Goal: Task Accomplishment & Management: Manage account settings

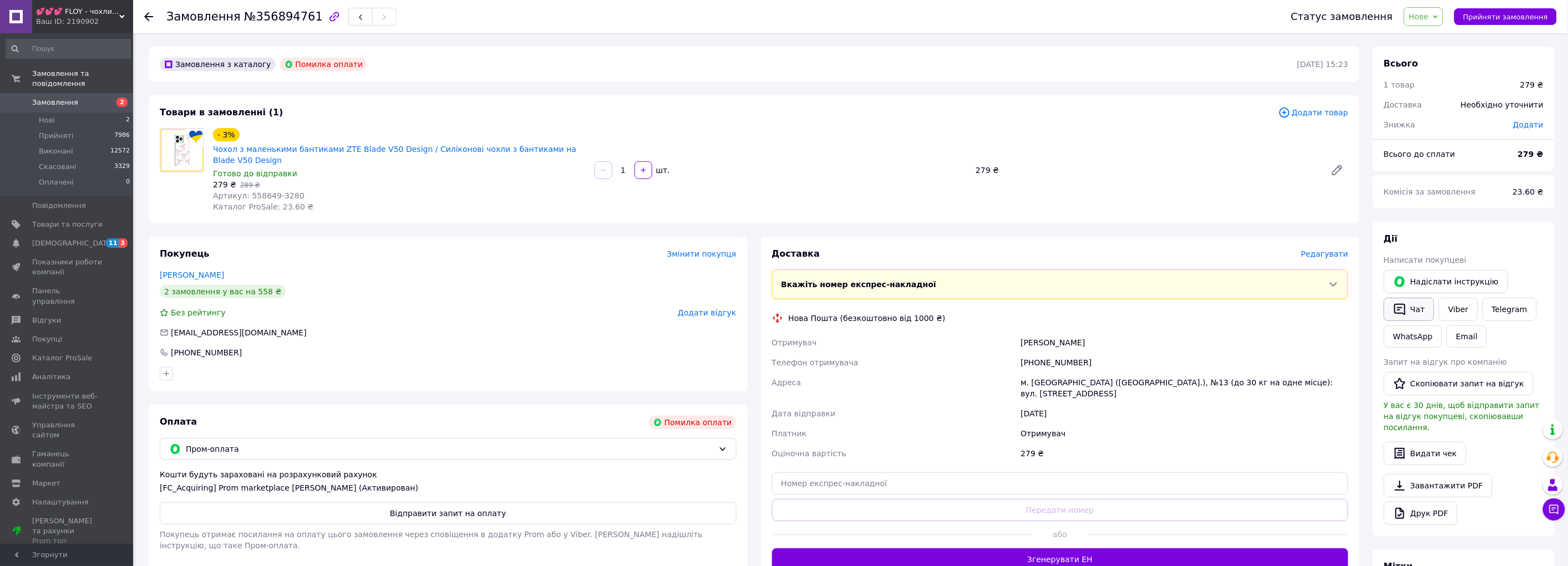
click at [1419, 307] on button "Чат" at bounding box center [1409, 309] width 51 height 24
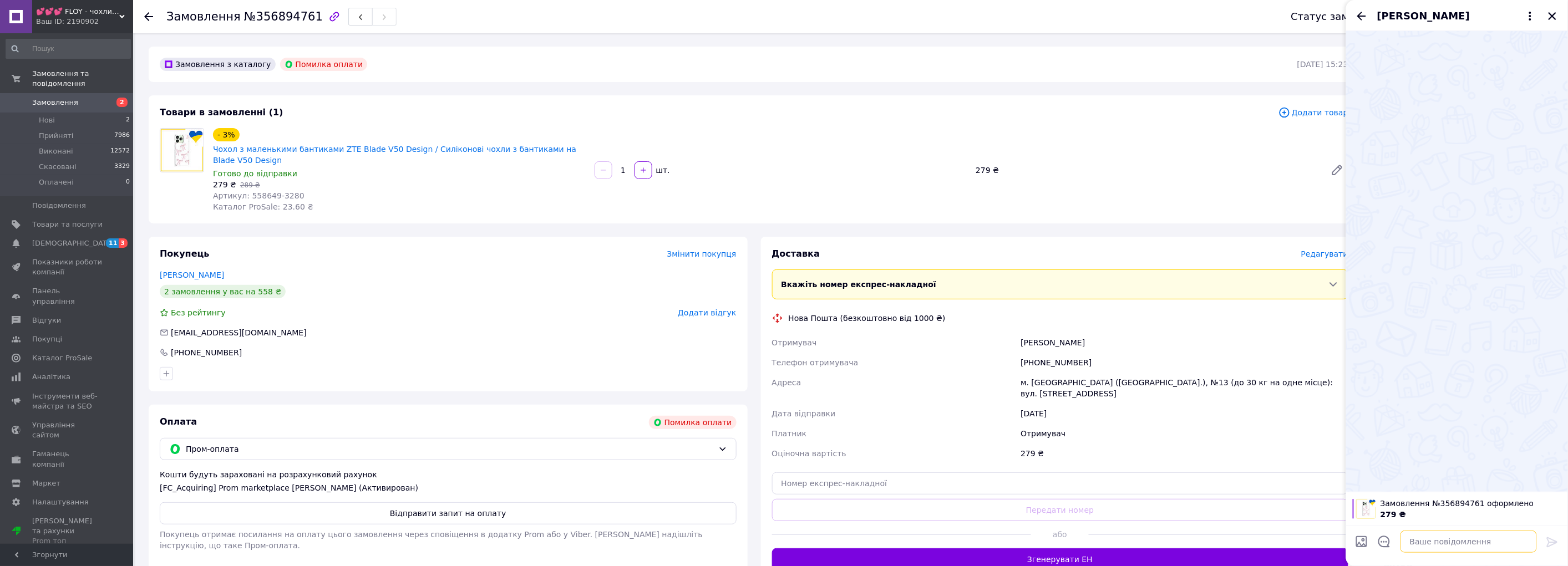
click at [1419, 508] on textarea at bounding box center [1468, 541] width 136 height 22
paste textarea "Вітаємо, отримали замовлення на чохол для ZTE Blade V50 Design. Не змогли до [G…"
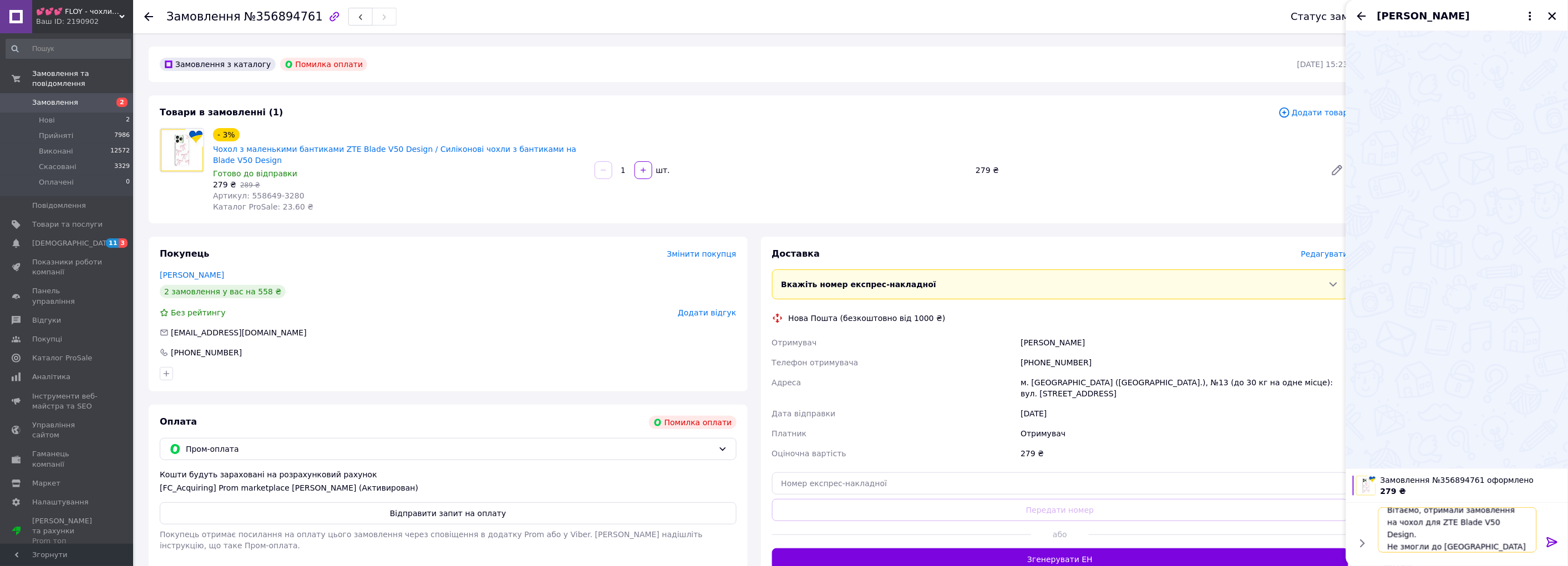
scroll to position [1, 0]
type textarea "Вітаємо, отримали замовлення на чохол для ZTE Blade V50 Design. Не змогли до [G…"
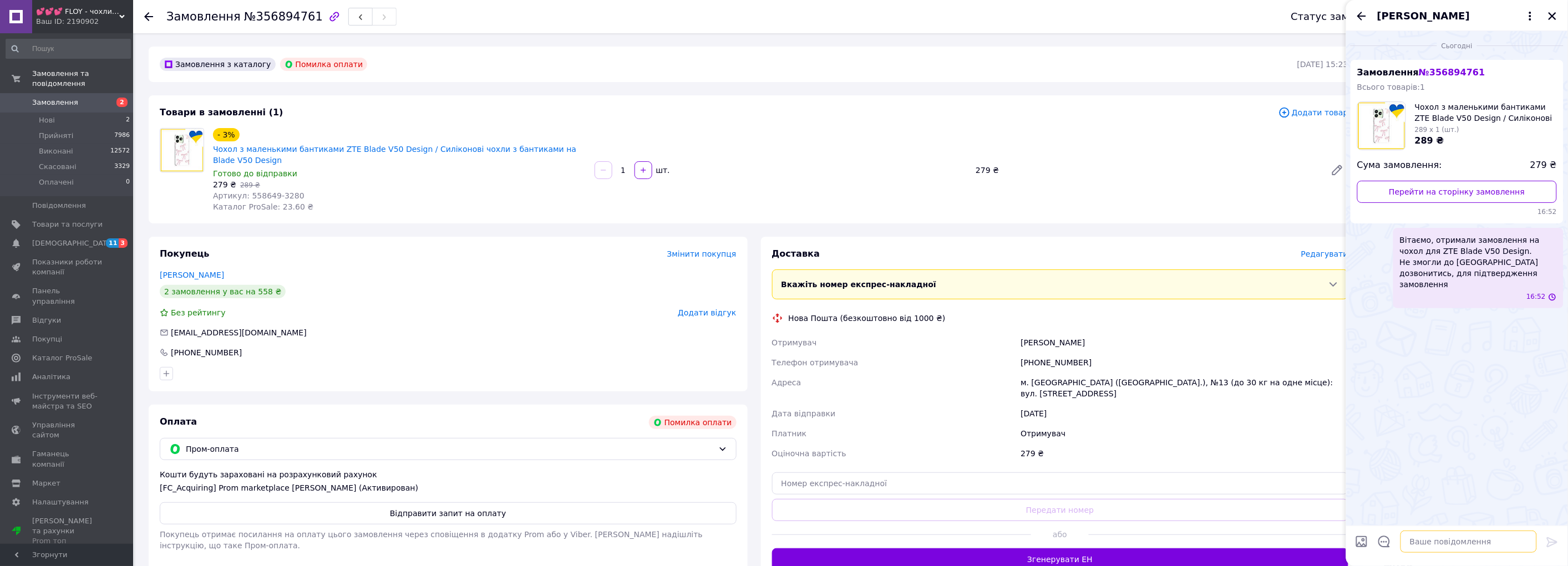
scroll to position [0, 0]
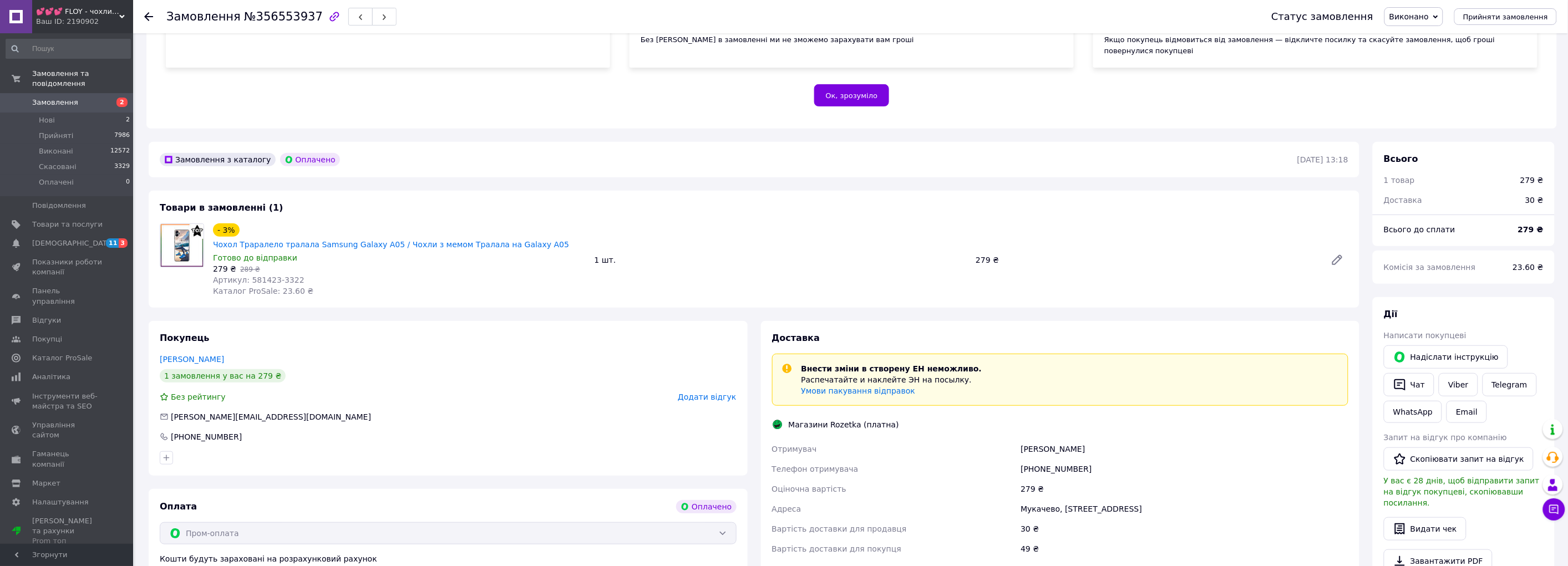
scroll to position [123, 0]
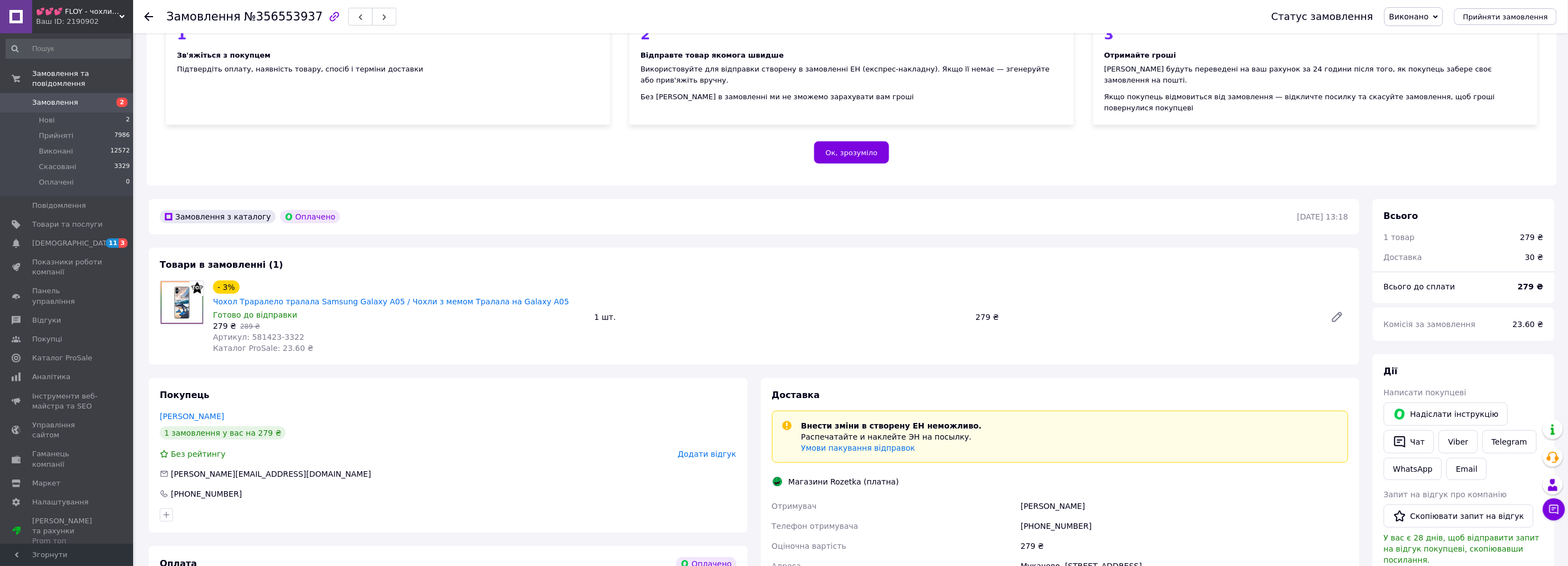
click at [1416, 19] on span "Виконано" at bounding box center [1408, 17] width 39 height 9
click at [1420, 40] on li "Прийнято" at bounding box center [1413, 38] width 58 height 17
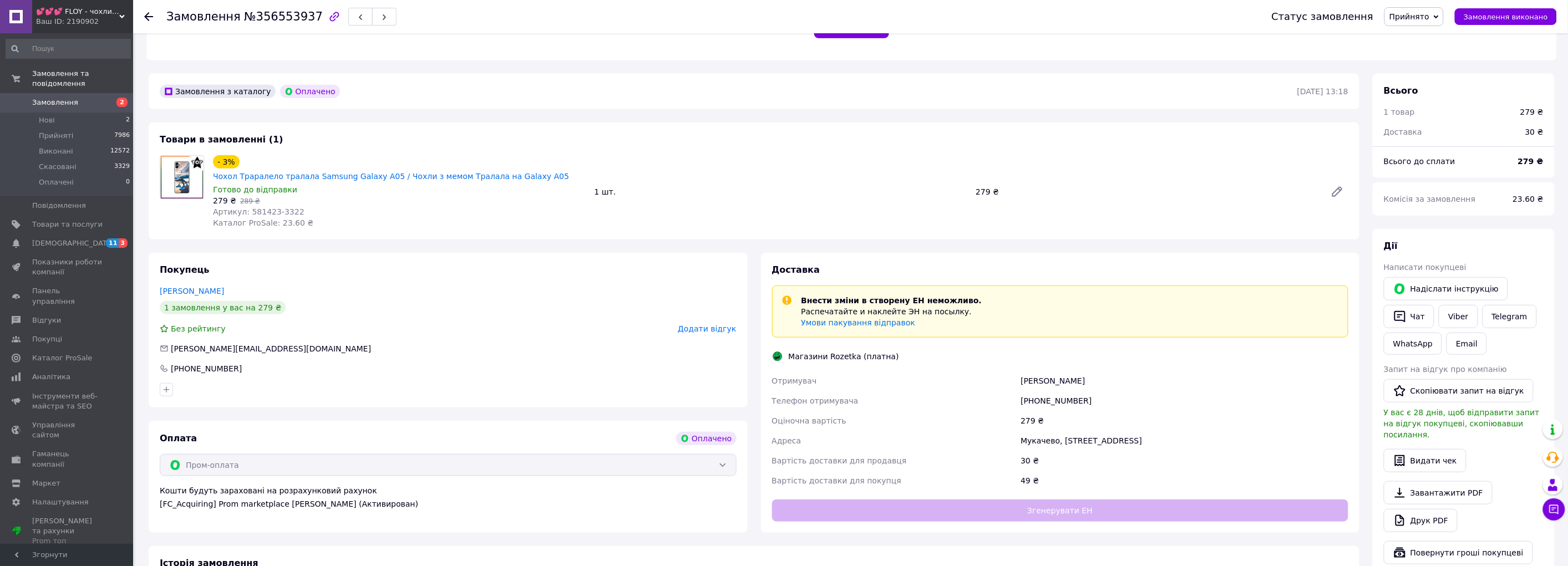
scroll to position [246, 0]
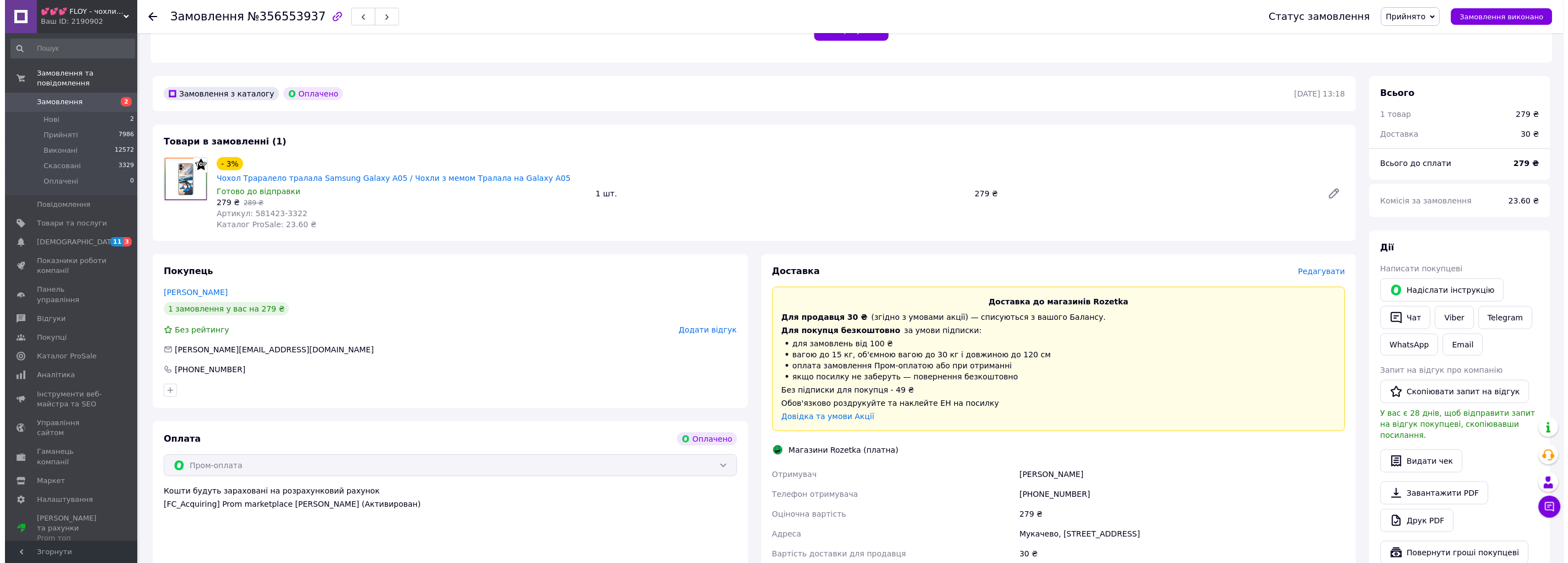
scroll to position [245, 0]
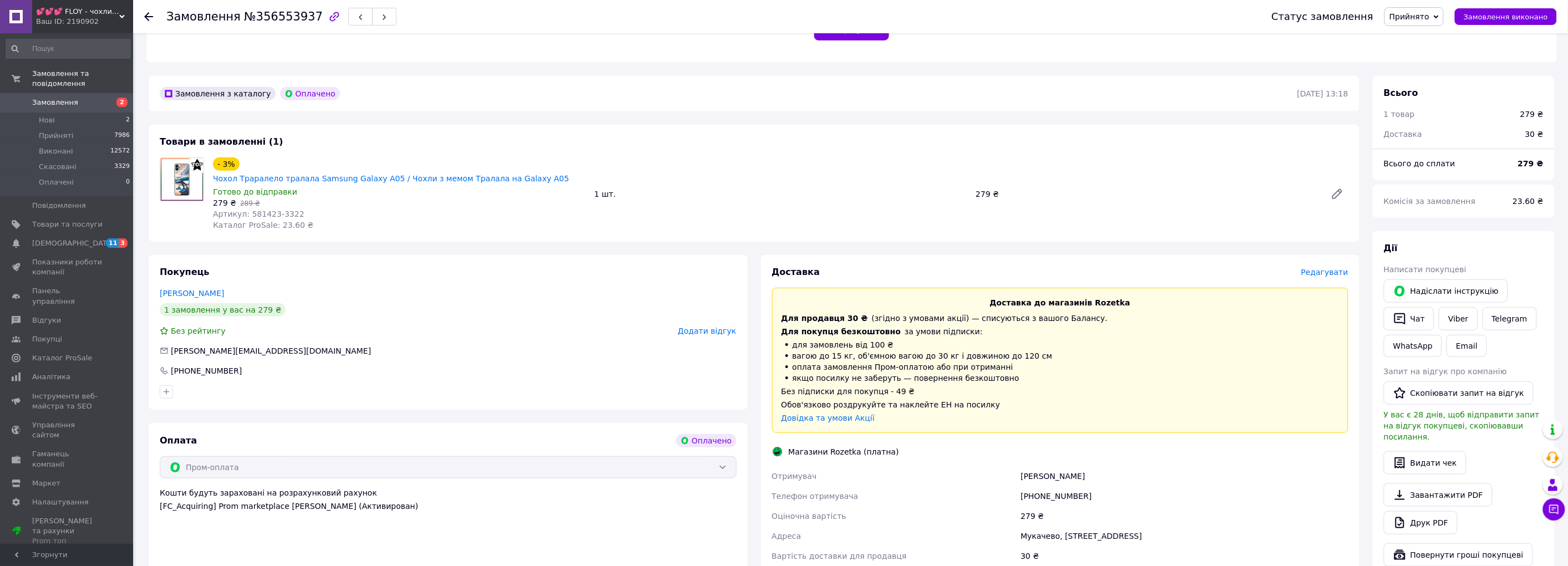
click at [1324, 267] on span "Редагувати" at bounding box center [1324, 272] width 47 height 9
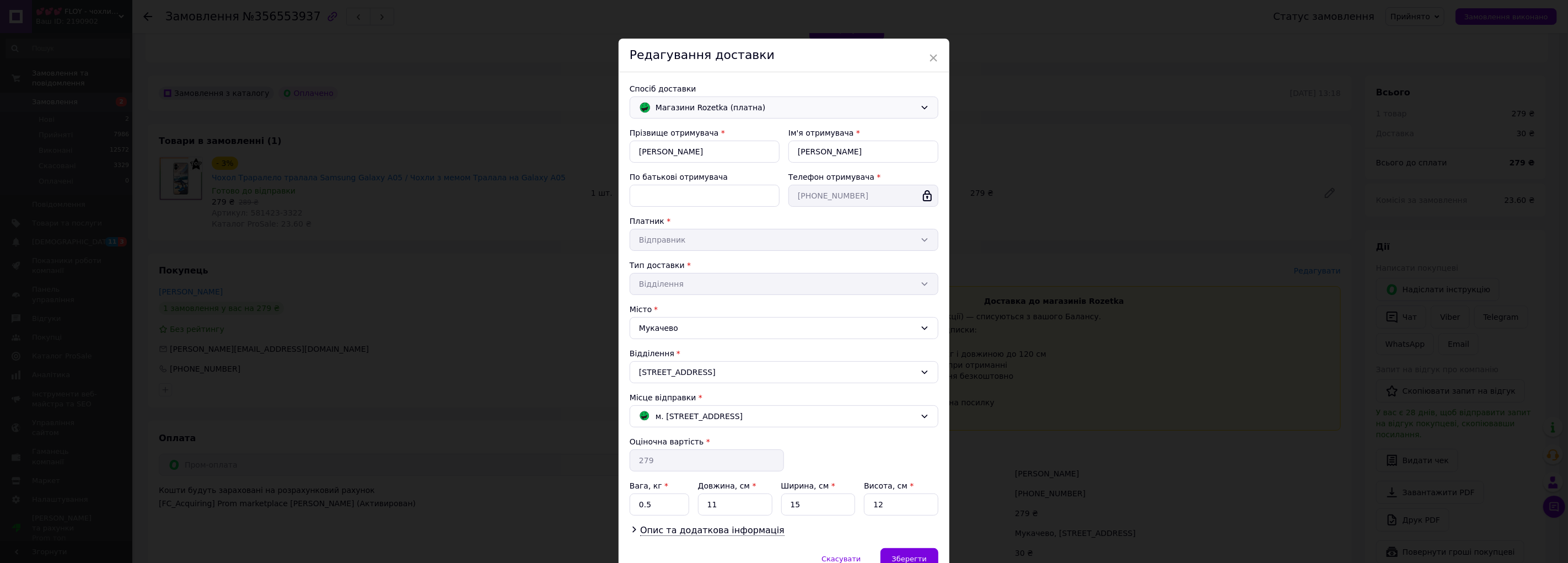
click at [815, 108] on span "Магазини Rozetka (платна)" at bounding box center [785, 108] width 260 height 12
click at [731, 134] on span "Нова Пошта (безкоштовно від 1000 ₴)" at bounding box center [792, 131] width 274 height 11
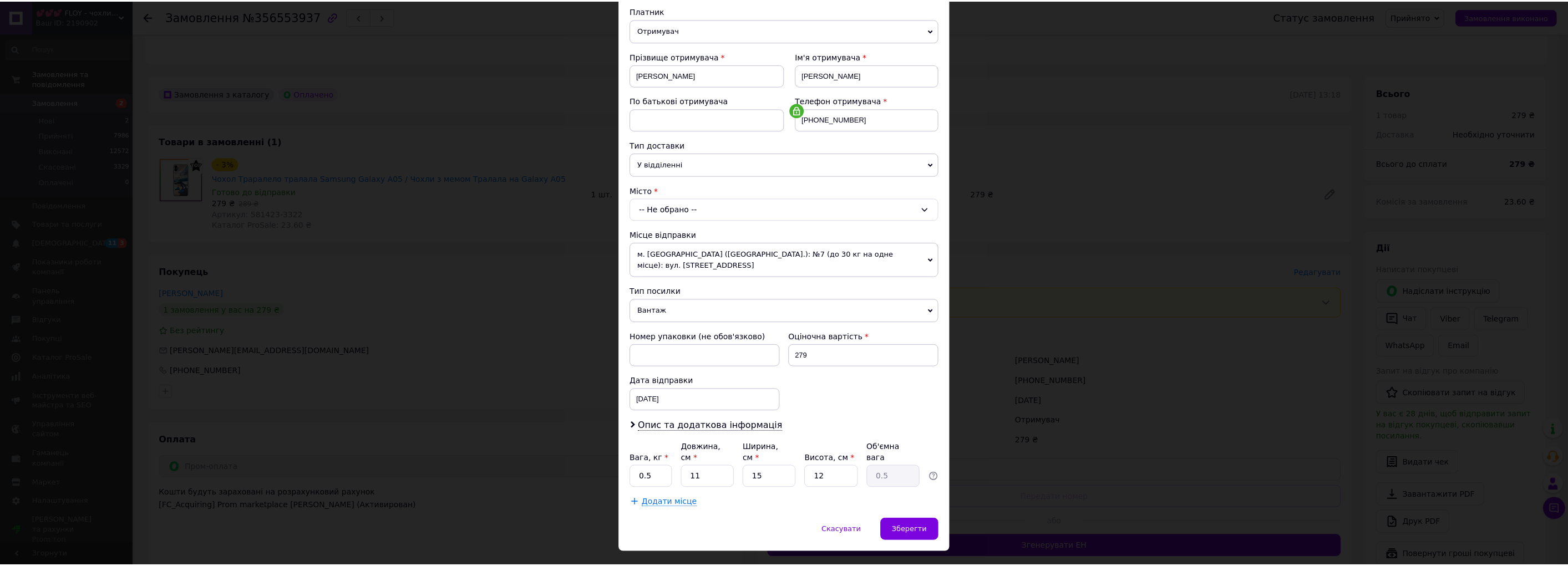
scroll to position [123, 0]
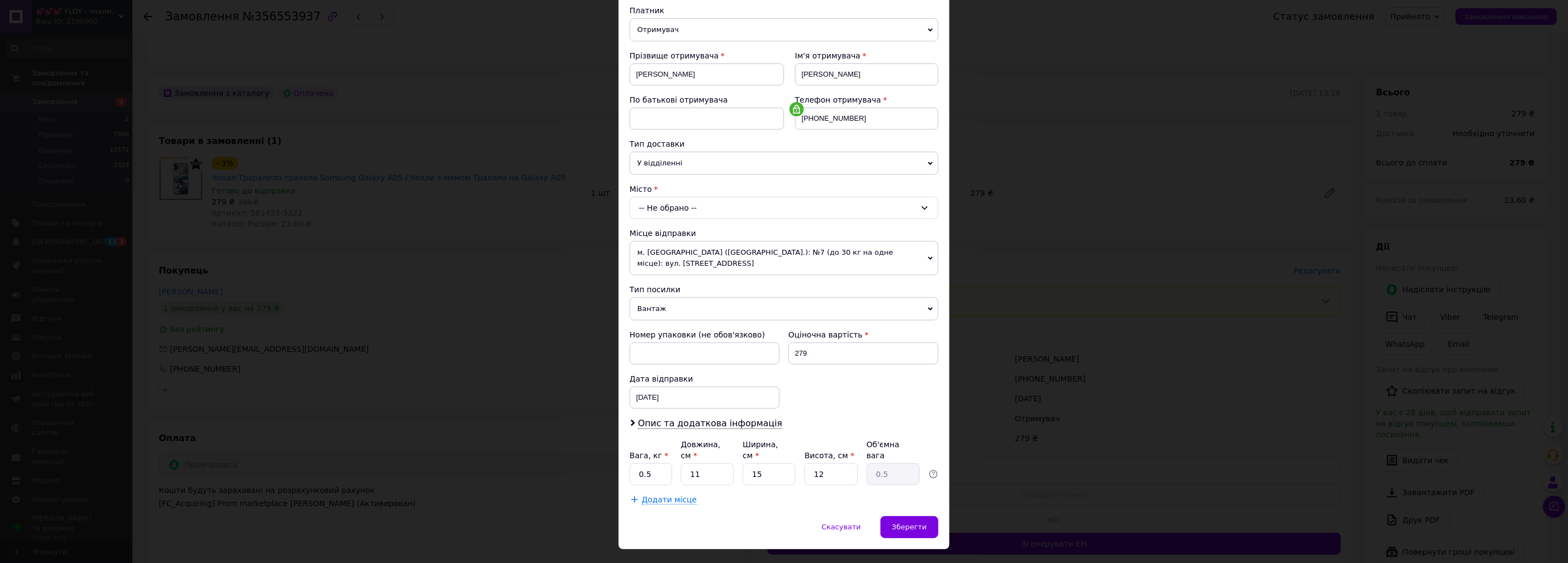
click at [662, 208] on div "-- Не обрано --" at bounding box center [784, 207] width 309 height 22
drag, startPoint x: 676, startPoint y: 231, endPoint x: 814, endPoint y: 229, distance: 138.0
click at [807, 229] on input "Мукачево (Закарпатська обл..)" at bounding box center [784, 232] width 302 height 20
type input "Мукачево"
click at [702, 252] on li "Мукачево" at bounding box center [784, 255] width 308 height 17
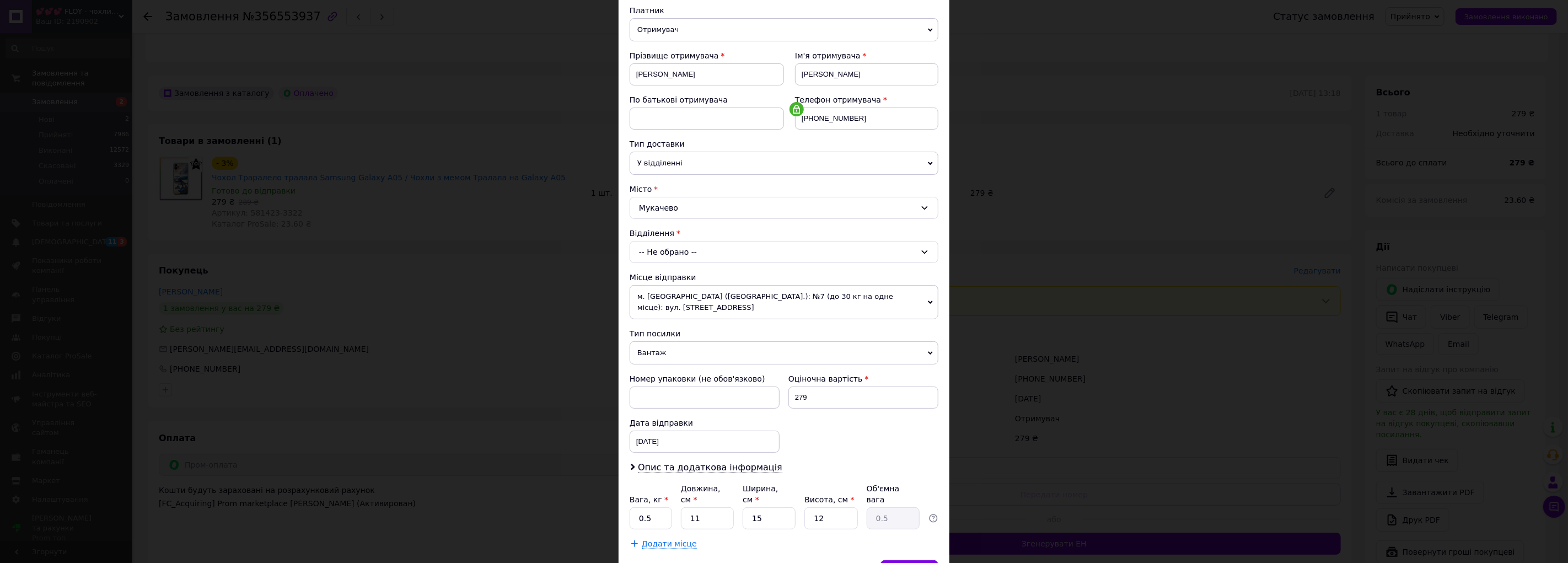
click at [704, 249] on div "-- Не обрано --" at bounding box center [784, 251] width 309 height 22
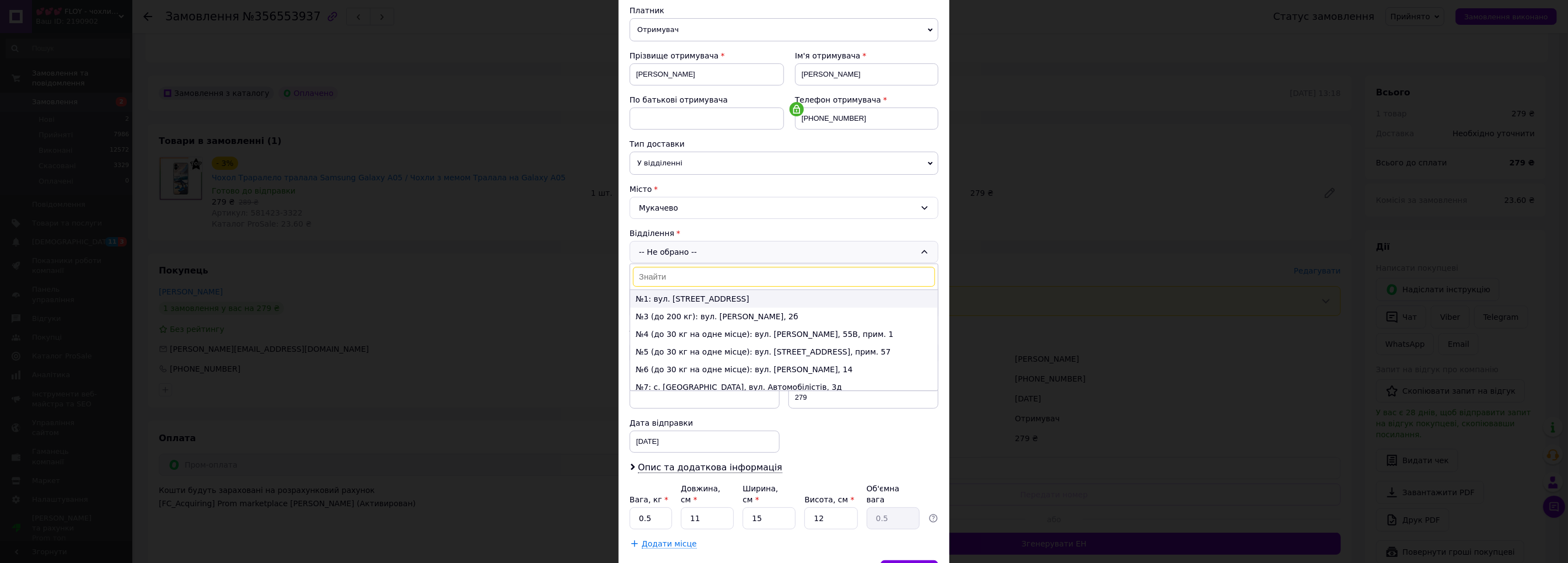
click at [699, 304] on li "№1: вул. Кооперативна, 4" at bounding box center [784, 299] width 308 height 17
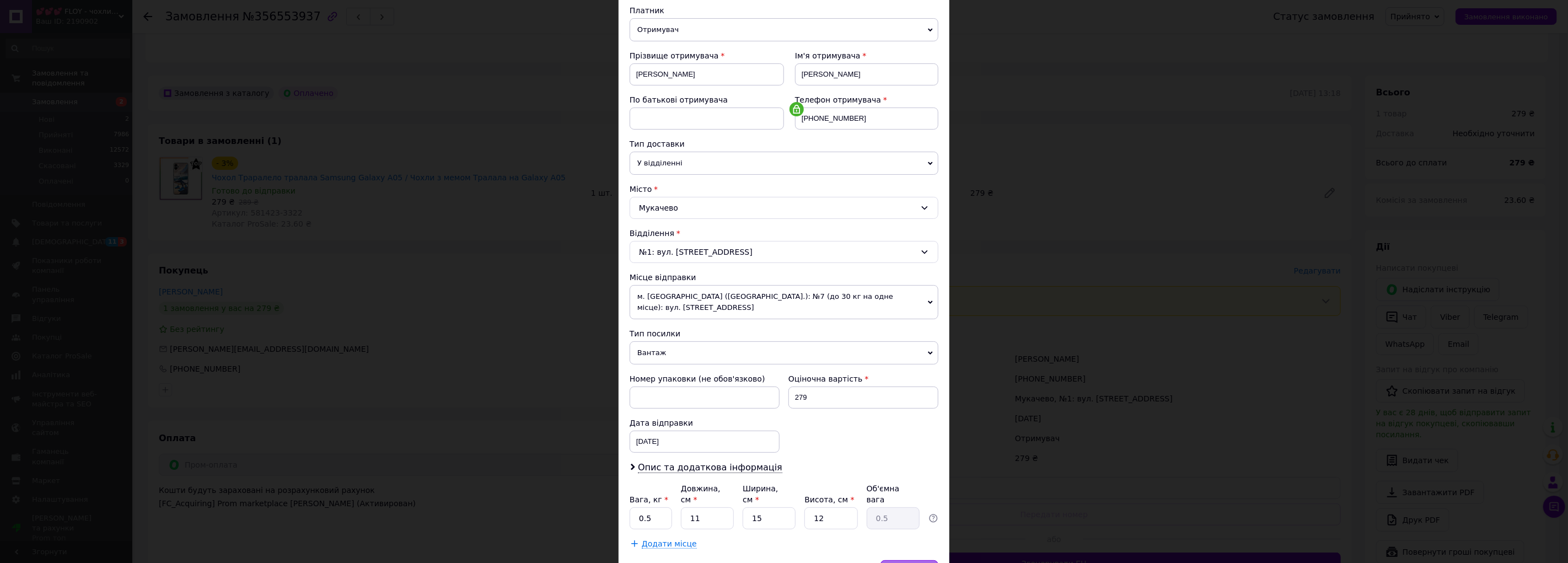
click at [909, 562] on span "Зберегти" at bounding box center [909, 571] width 35 height 9
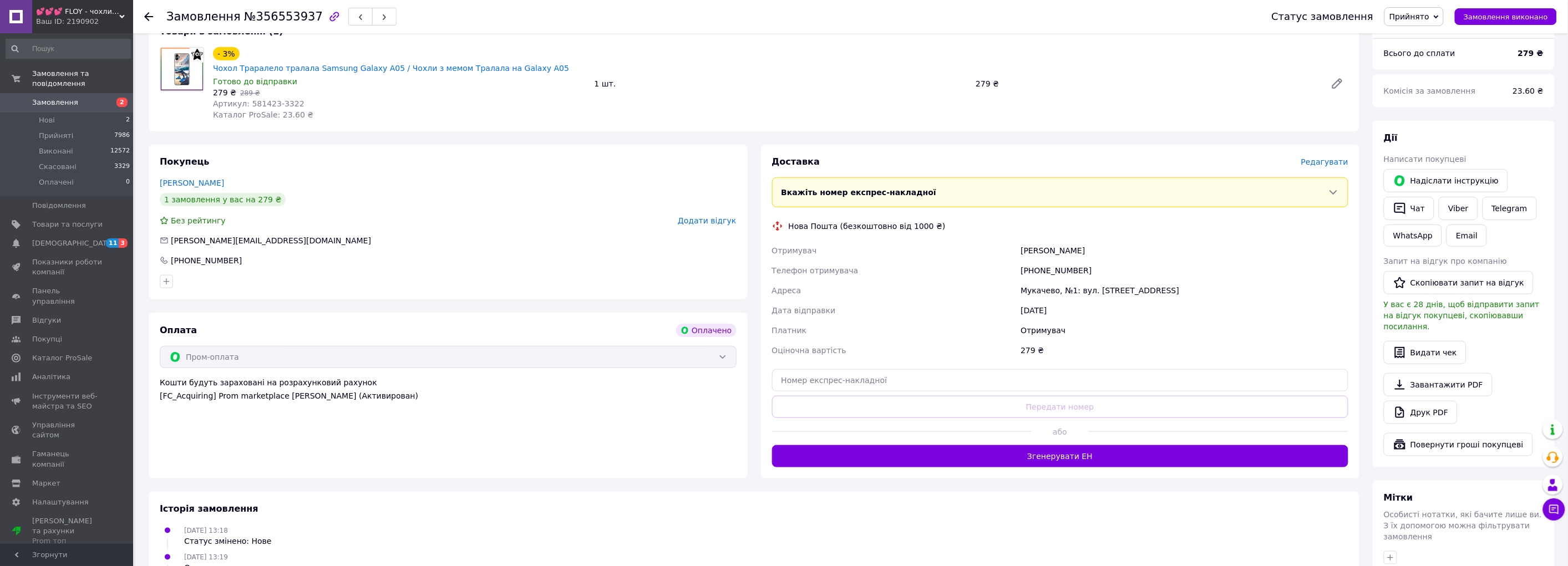
scroll to position [369, 0]
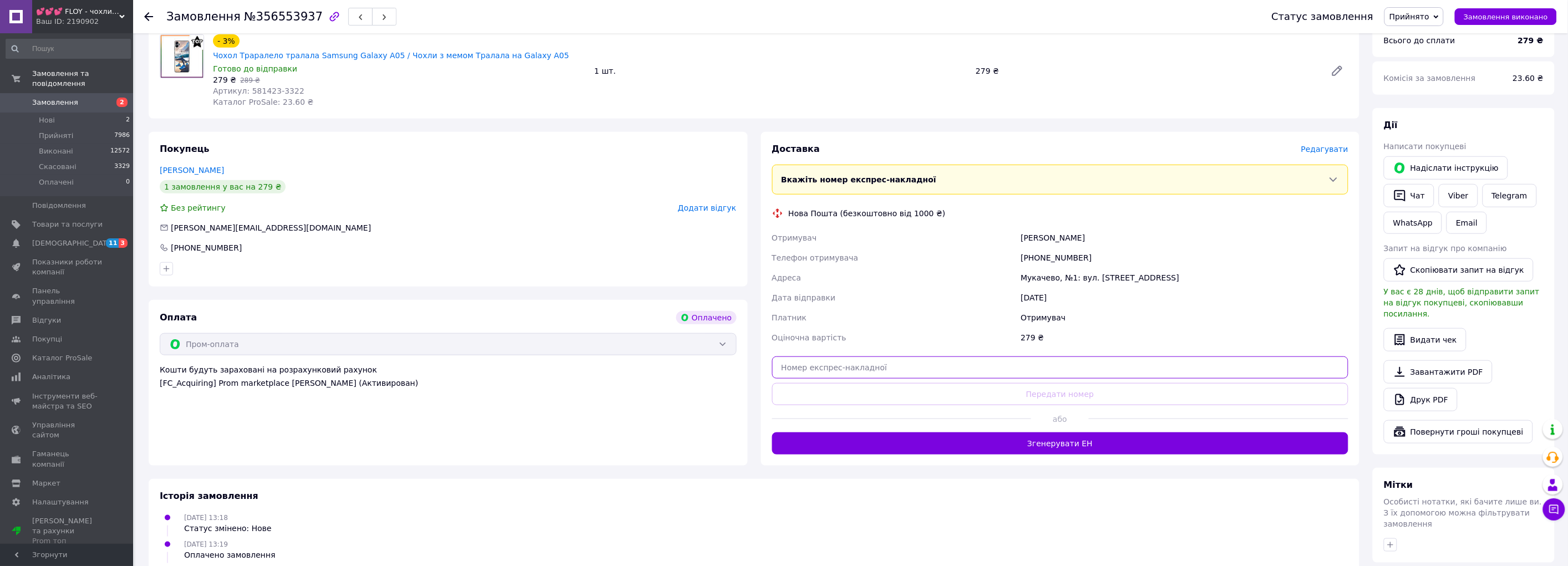
click at [861, 356] on input "text" at bounding box center [1060, 367] width 577 height 22
paste input "20451225053387"
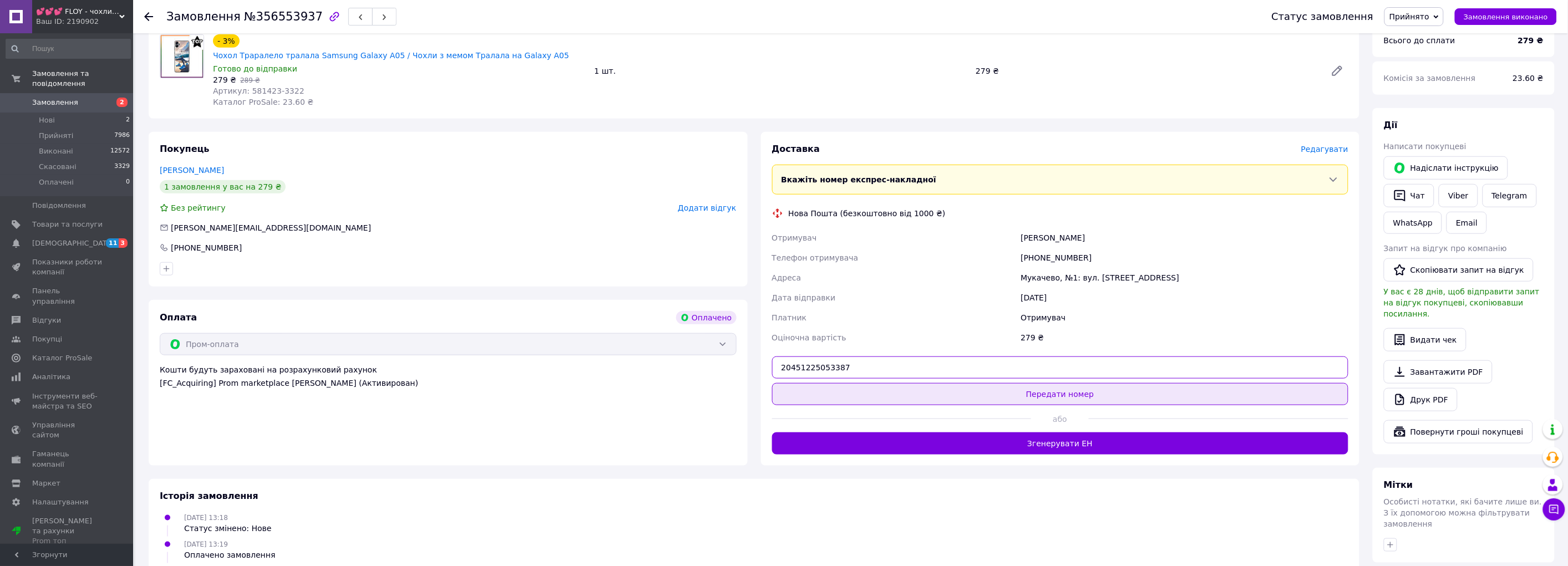
type input "20451225053387"
click at [1002, 383] on button "Передати номер" at bounding box center [1060, 393] width 577 height 22
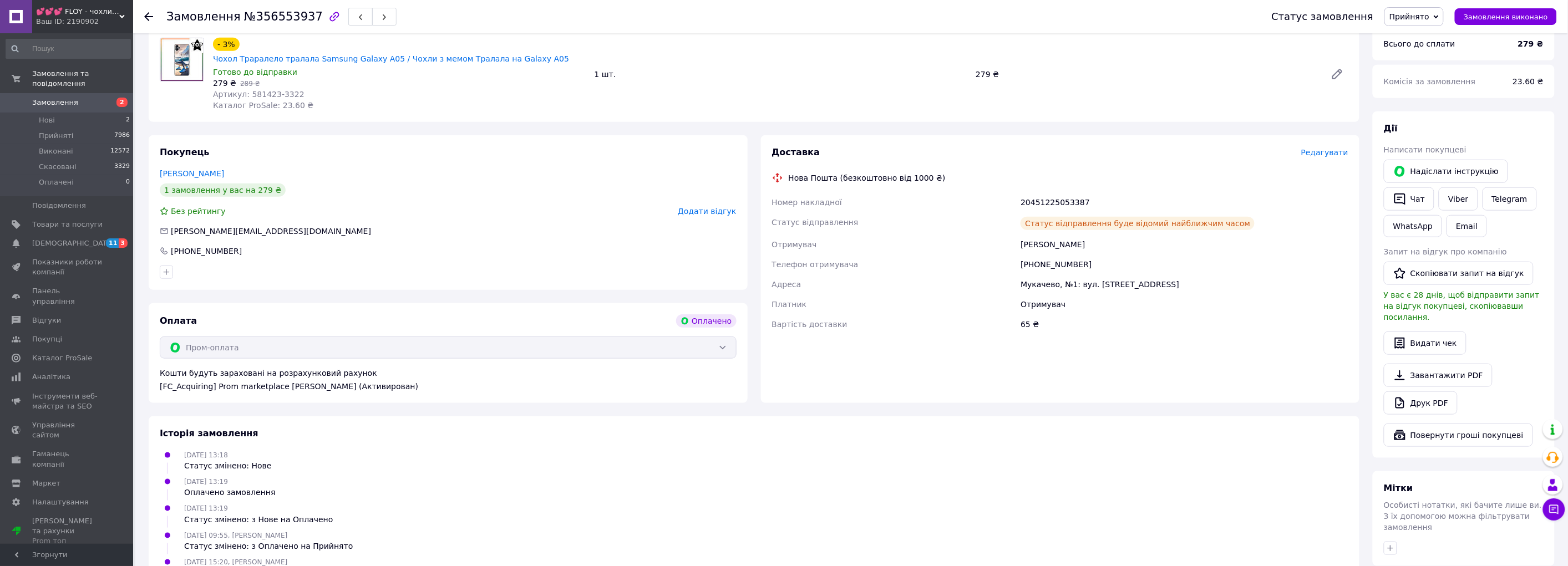
scroll to position [0, 0]
